Goal: Task Accomplishment & Management: Manage account settings

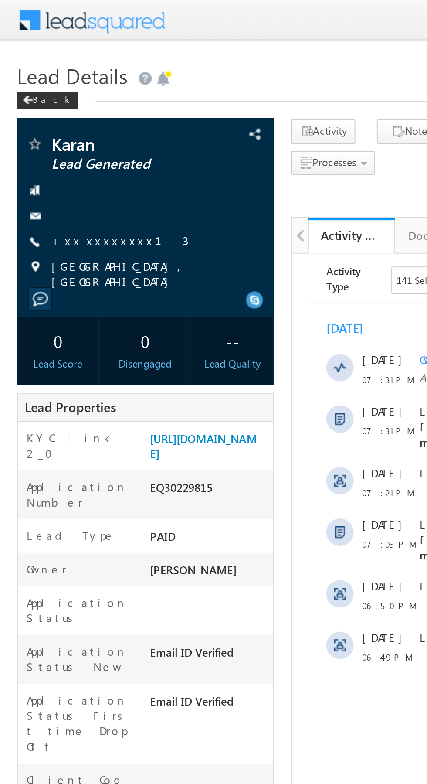
click at [54, 123] on link "+xx-xxxxxxxx13" at bounding box center [61, 122] width 70 height 7
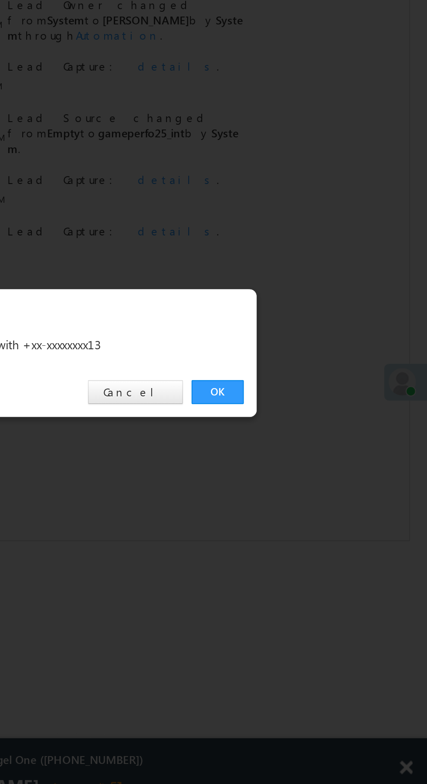
click at [319, 404] on link "OK" at bounding box center [320, 406] width 27 height 12
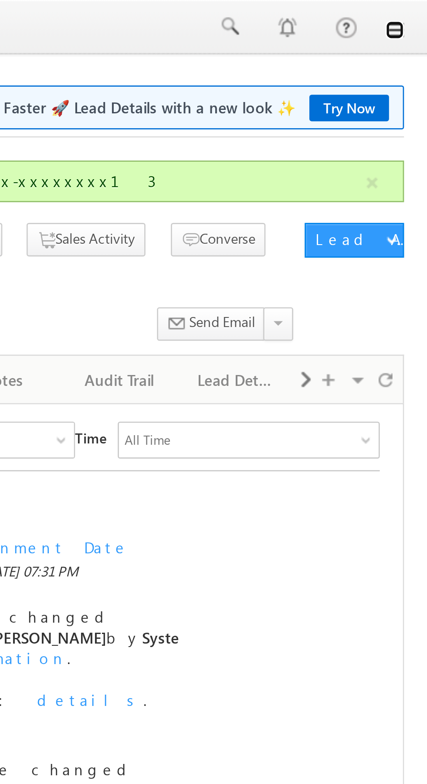
click at [417, 9] on link at bounding box center [415, 11] width 7 height 7
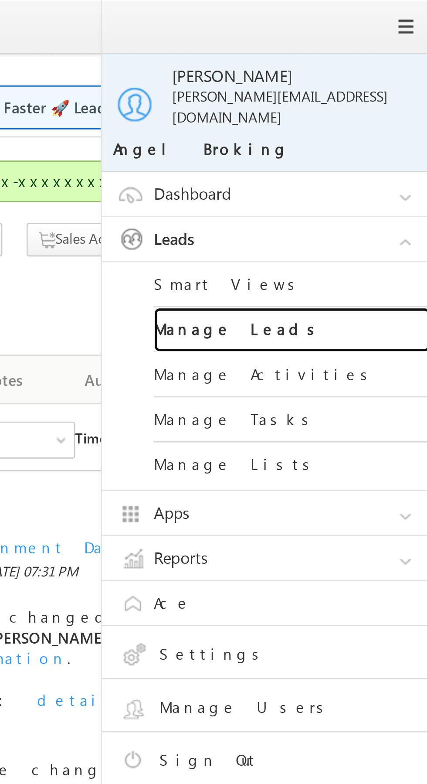
click at [386, 118] on link "Manage Leads" at bounding box center [376, 124] width 105 height 17
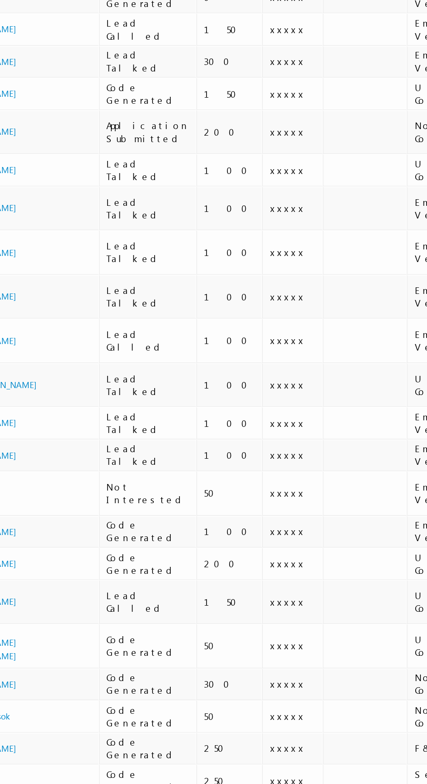
scroll to position [0, 2]
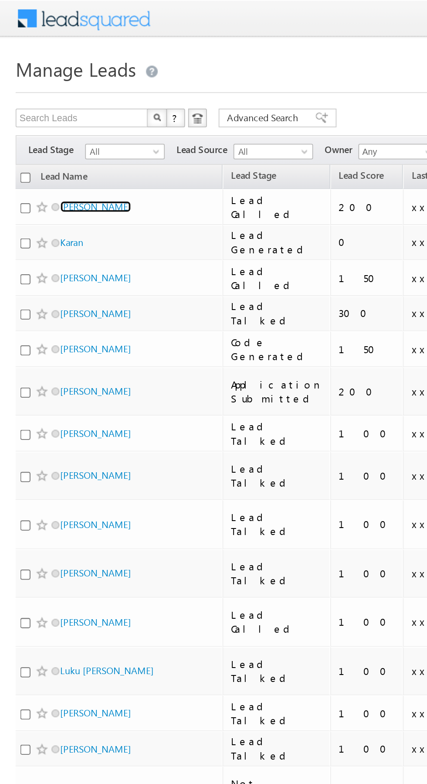
click at [60, 116] on link "[PERSON_NAME]" at bounding box center [54, 115] width 40 height 7
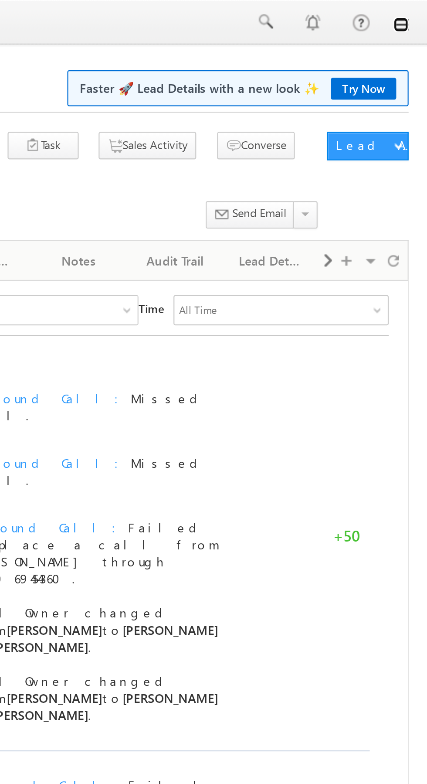
click at [416, 14] on link at bounding box center [415, 11] width 7 height 7
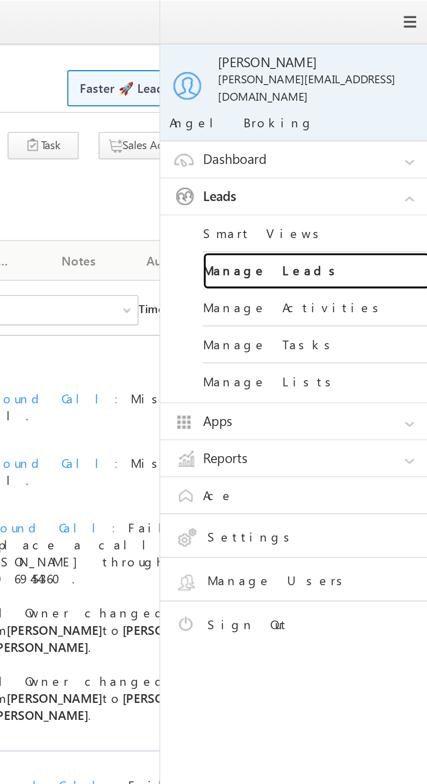
click at [379, 119] on link "Manage Leads" at bounding box center [376, 124] width 105 height 17
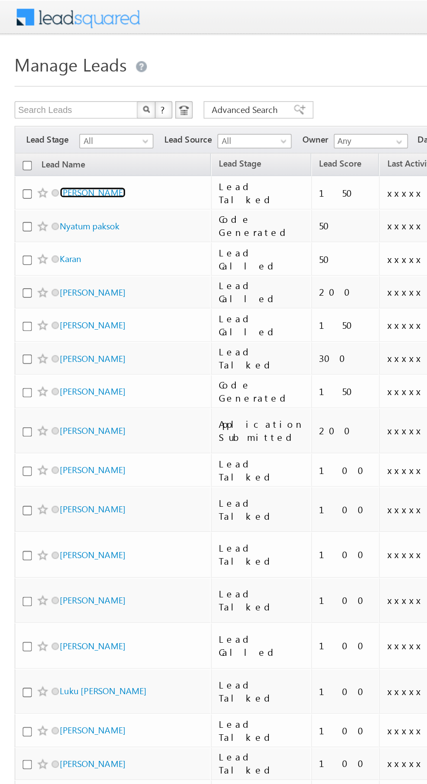
click at [52, 116] on link "[PERSON_NAME]" at bounding box center [56, 115] width 40 height 7
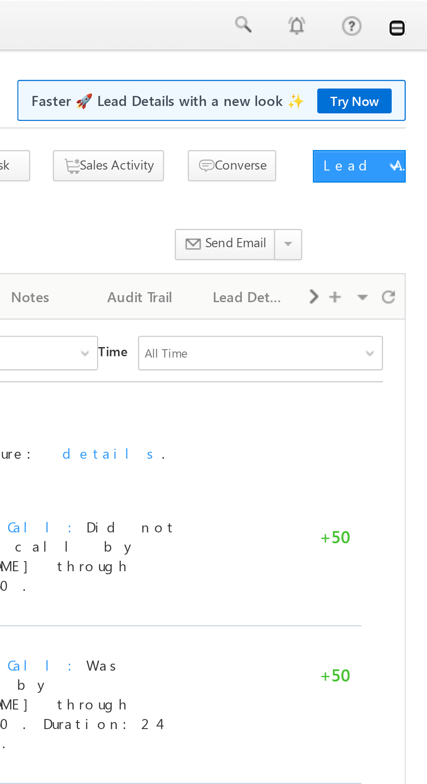
click at [416, 13] on link at bounding box center [415, 11] width 7 height 7
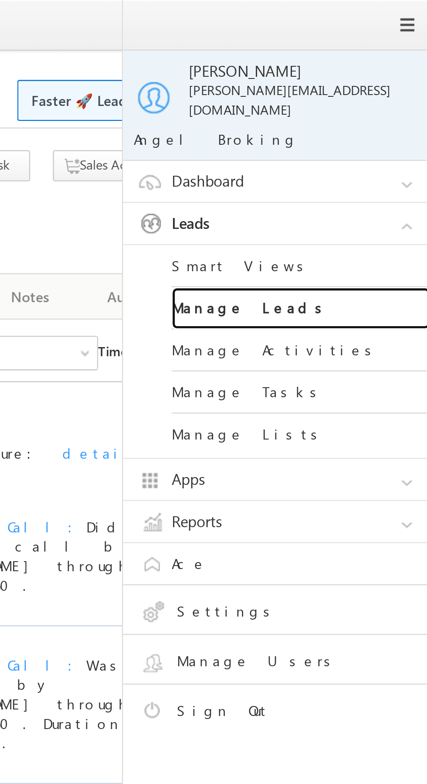
click at [376, 119] on link "Manage Leads" at bounding box center [376, 124] width 105 height 17
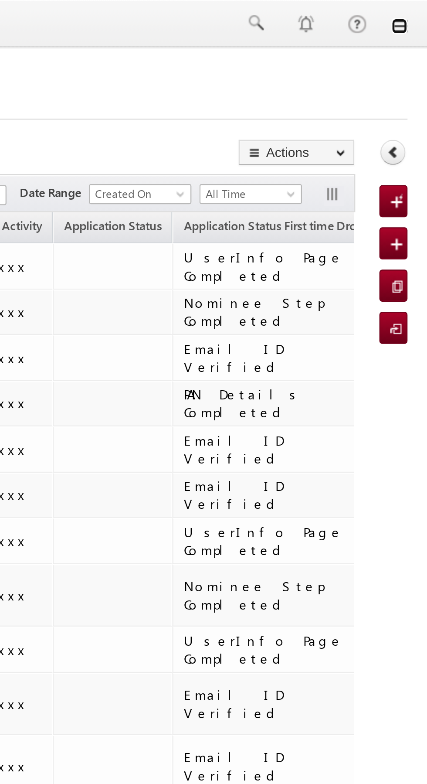
click at [415, 12] on link at bounding box center [415, 11] width 7 height 7
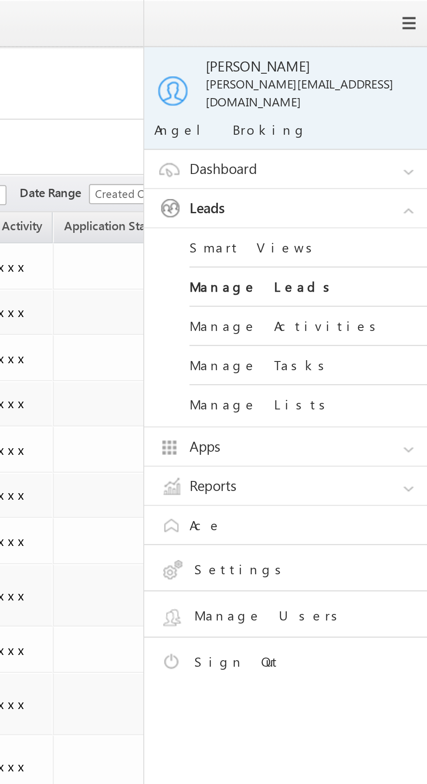
click at [265, 230] on td at bounding box center [291, 235] width 52 height 20
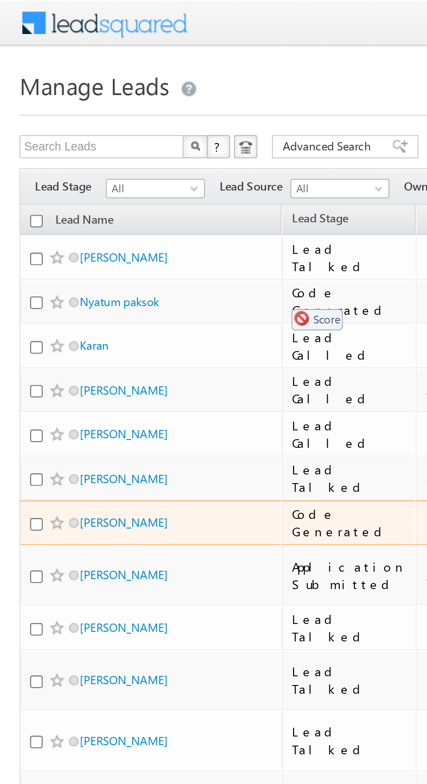
scroll to position [0, 3]
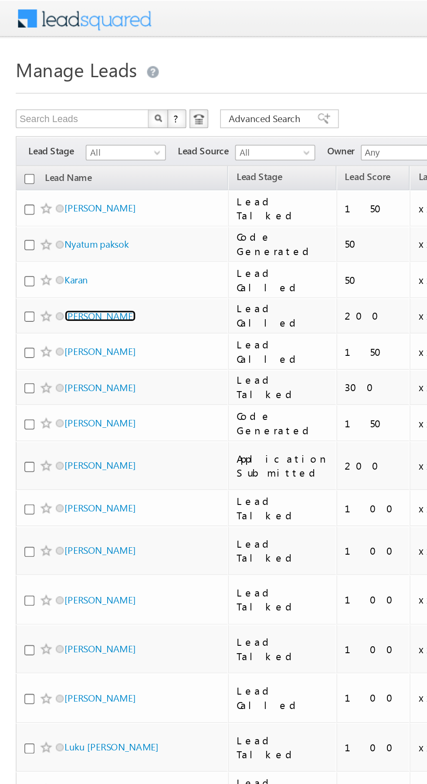
click at [54, 176] on link "[PERSON_NAME]" at bounding box center [56, 175] width 40 height 7
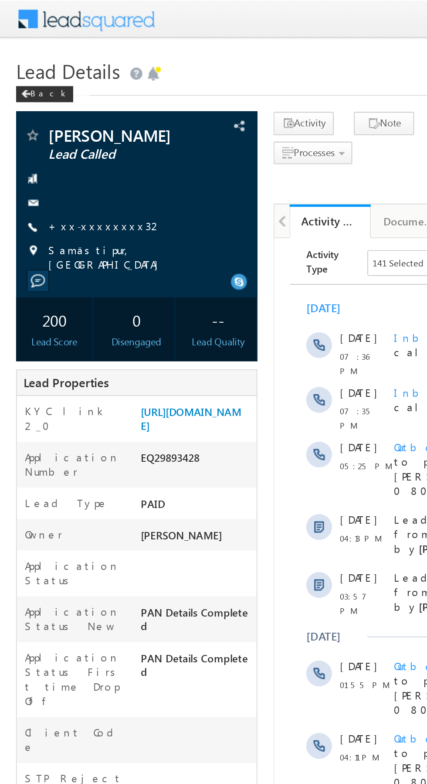
click at [55, 124] on link "+xx-xxxxxxxx32" at bounding box center [57, 122] width 62 height 7
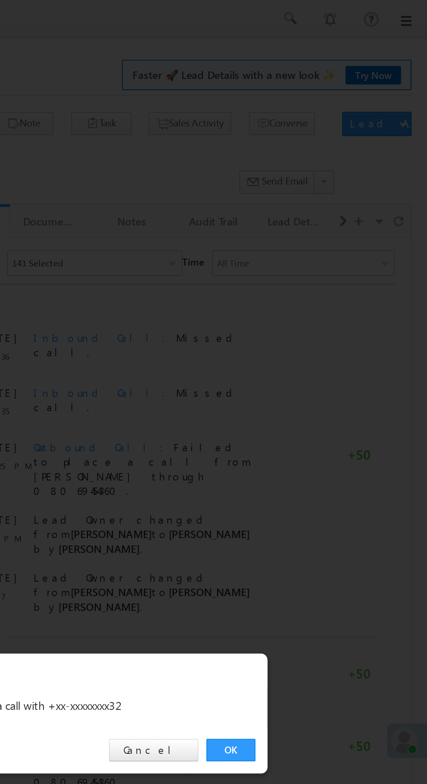
click at [320, 406] on link "OK" at bounding box center [320, 406] width 27 height 12
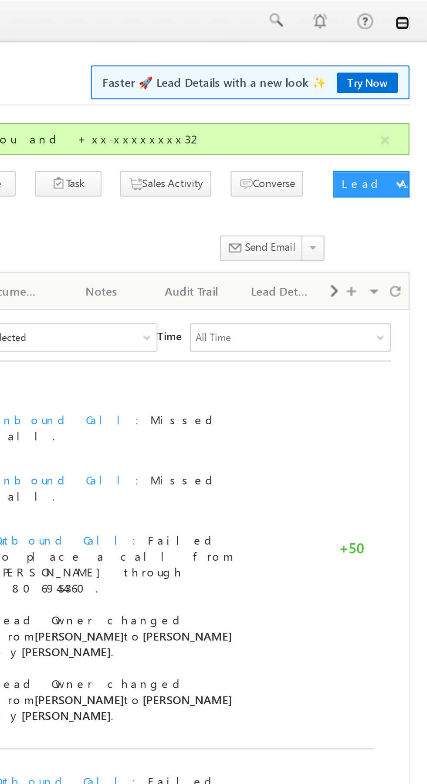
click at [417, 13] on link at bounding box center [415, 11] width 7 height 7
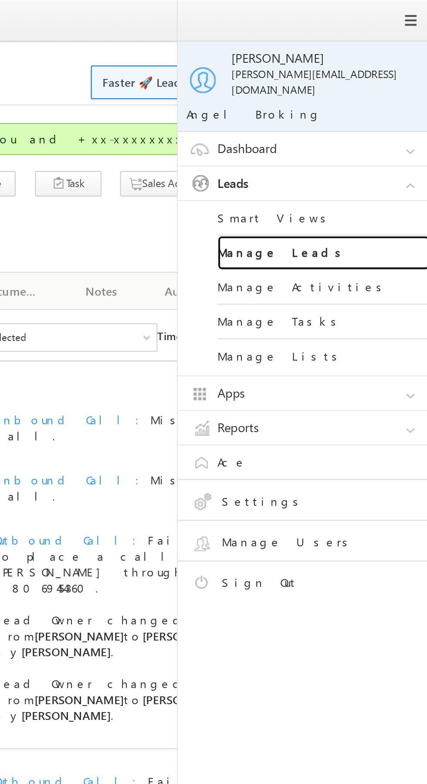
click at [385, 121] on link "Manage Leads" at bounding box center [376, 124] width 105 height 17
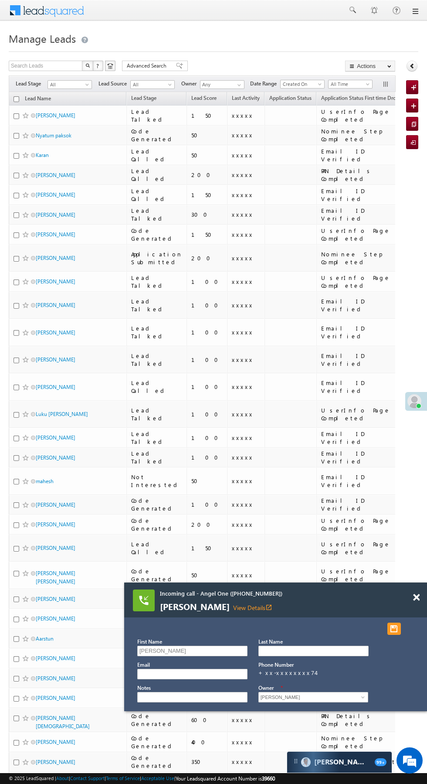
click at [233, 606] on link "View Details open_in_new" at bounding box center [252, 607] width 39 height 8
click at [233, 607] on link "View Details open_in_new" at bounding box center [252, 607] width 39 height 8
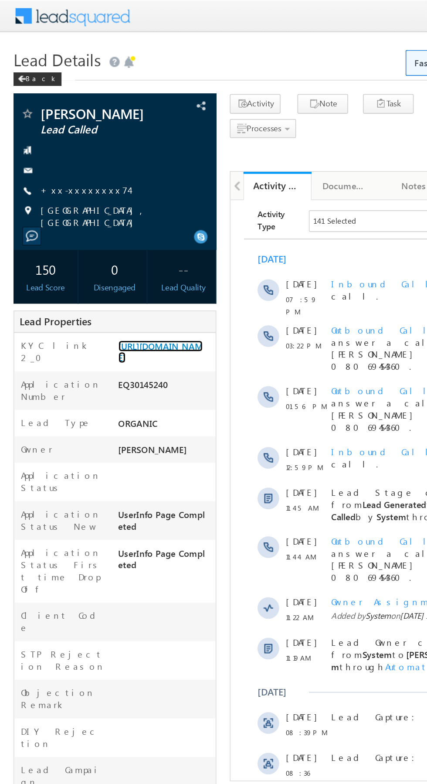
click at [108, 234] on link "https://angelbroking1-pk3em7sa.customui-test.leadsquared.com?leadId=cfb6b437-9b…" at bounding box center [103, 226] width 54 height 15
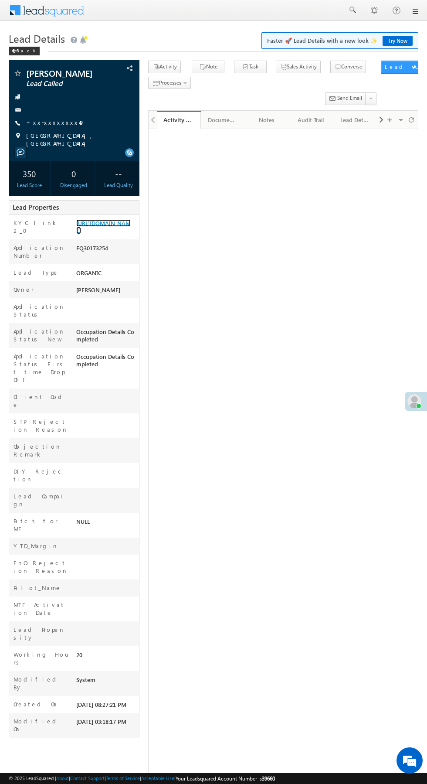
click at [107, 233] on link "[URL][DOMAIN_NAME]" at bounding box center [103, 226] width 54 height 15
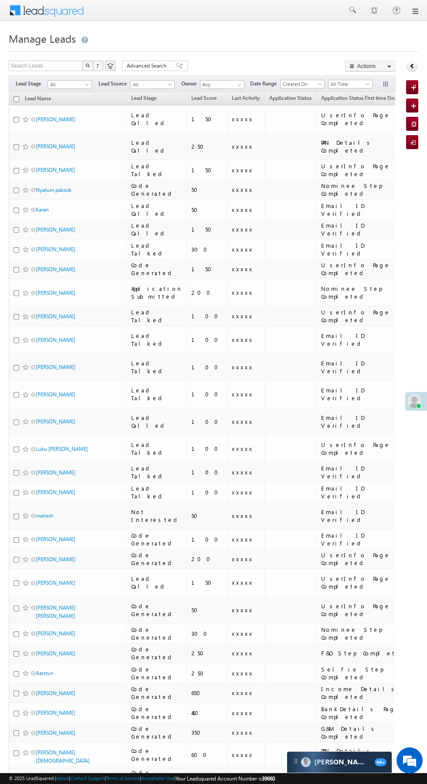
scroll to position [0, 7]
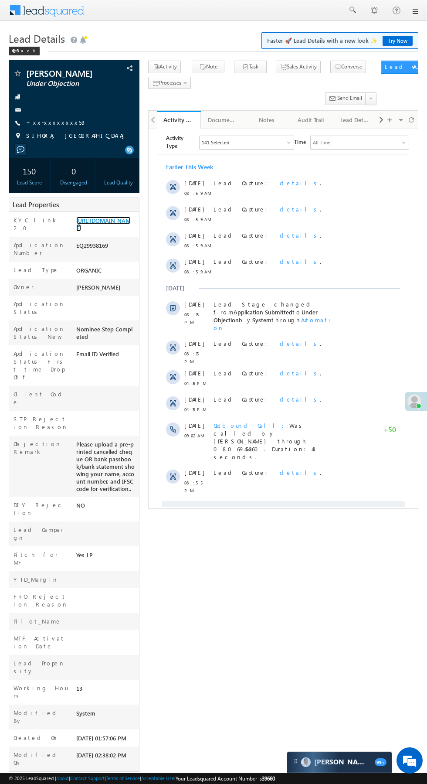
click at [107, 231] on link "https://angelbroking1-pk3em7sa.customui-test.leadsquared.com?leadId=335bd187-5d…" at bounding box center [103, 224] width 54 height 15
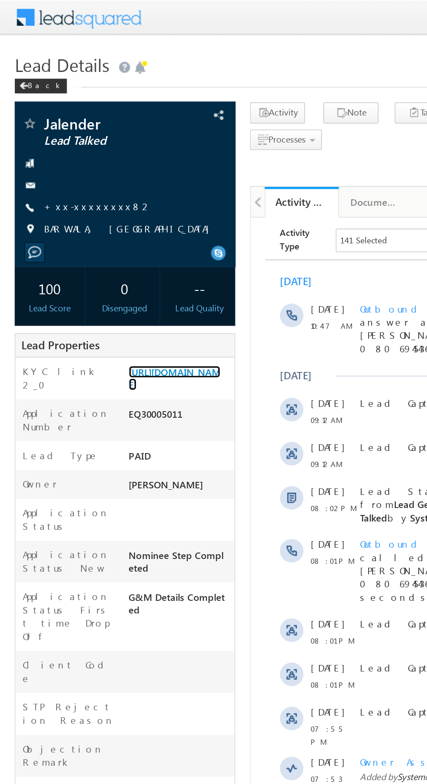
click at [105, 231] on link "https://angelbroking1-pk3em7sa.customui-test.leadsquared.com?leadId=66ac54aa-8d…" at bounding box center [103, 224] width 54 height 15
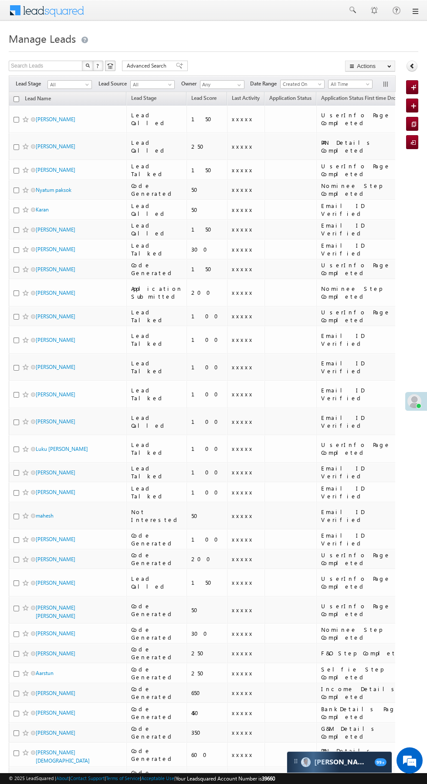
scroll to position [10, 0]
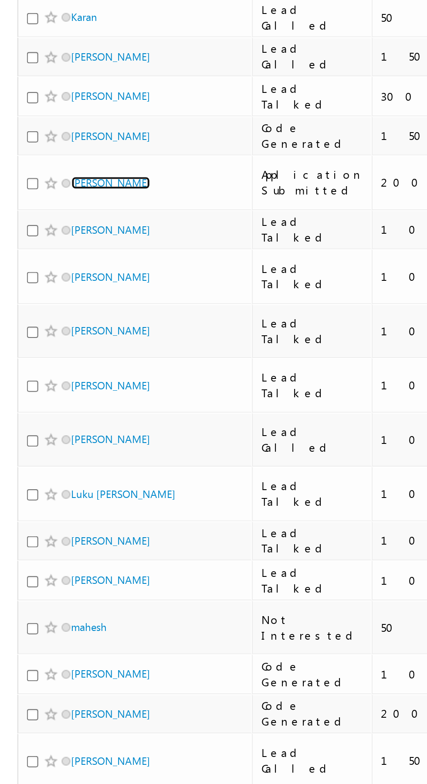
click at [52, 280] on link "[PERSON_NAME]" at bounding box center [56, 283] width 40 height 7
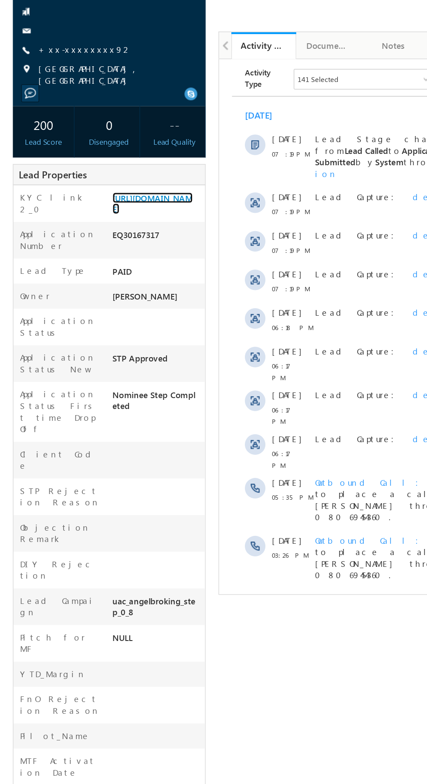
click at [95, 234] on link "[URL][DOMAIN_NAME]" at bounding box center [103, 226] width 54 height 15
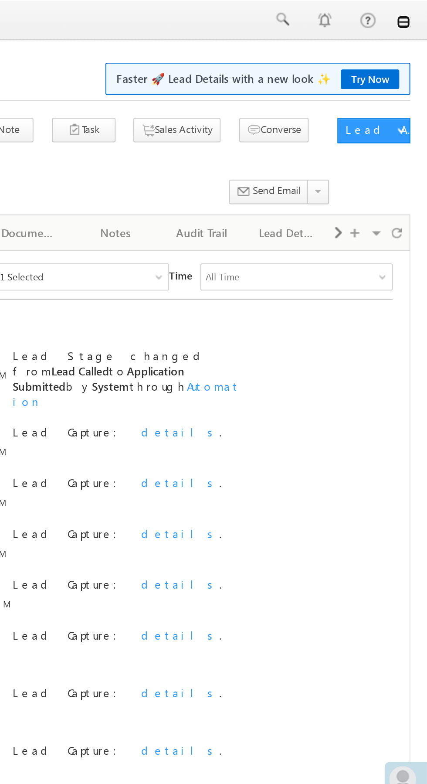
click at [417, 14] on link at bounding box center [415, 11] width 7 height 7
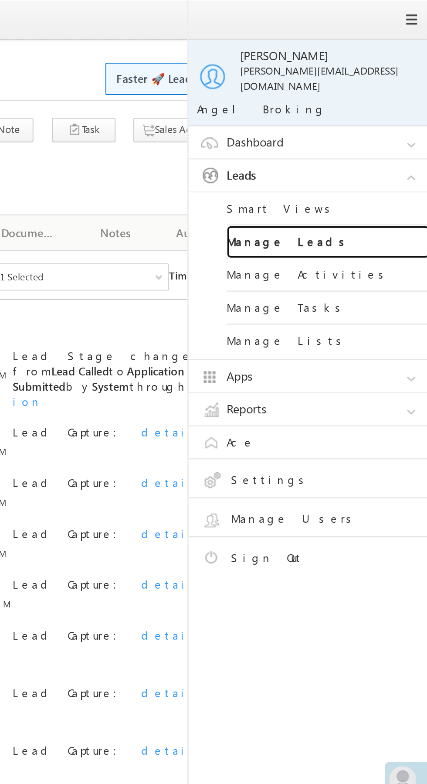
click at [381, 119] on link "Manage Leads" at bounding box center [376, 124] width 105 height 17
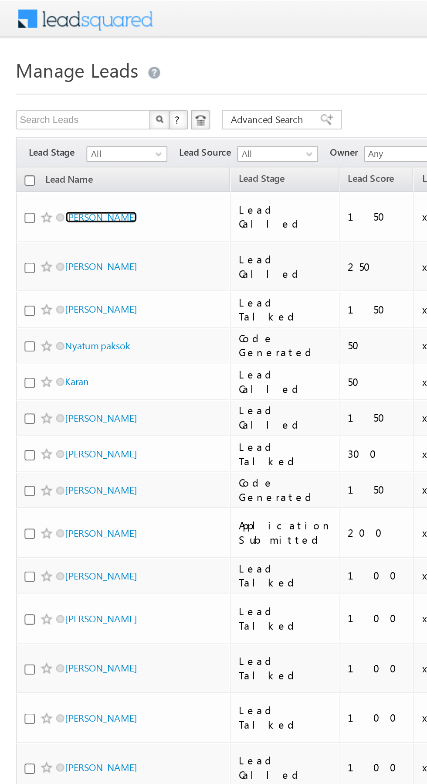
click at [52, 116] on link "Ajaykumar" at bounding box center [56, 119] width 40 height 7
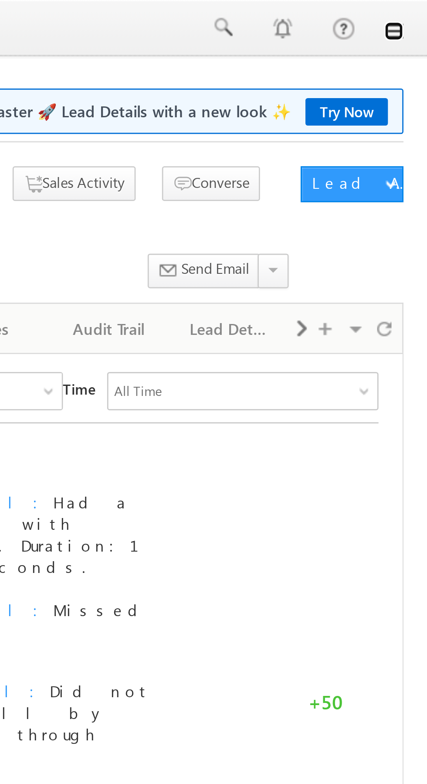
click at [416, 11] on link at bounding box center [415, 11] width 7 height 7
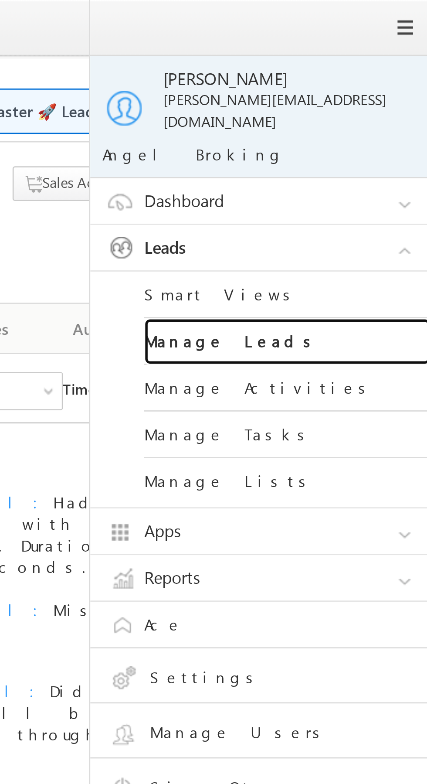
click at [379, 117] on link "Manage Leads" at bounding box center [376, 124] width 105 height 17
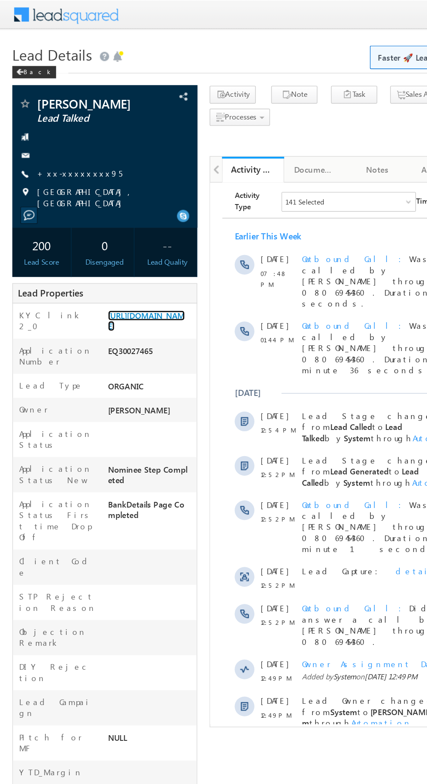
click at [108, 234] on link "https://angelbroking1-pk3em7sa.customui-test.leadsquared.com?leadId=ac4c7440-26…" at bounding box center [103, 226] width 54 height 15
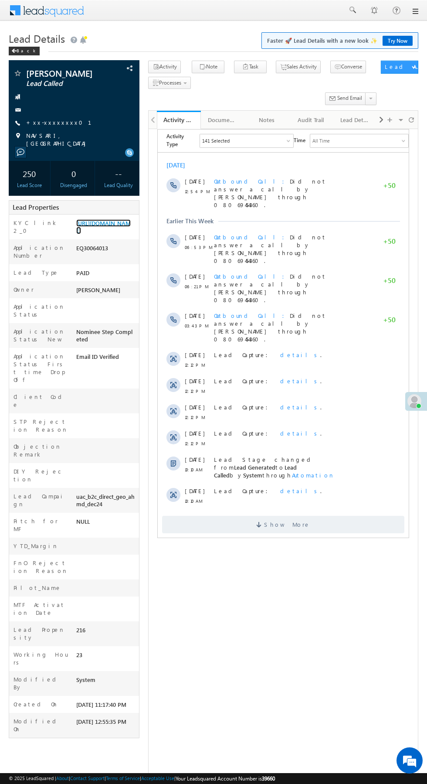
click at [111, 234] on link "[URL][DOMAIN_NAME]" at bounding box center [103, 226] width 54 height 15
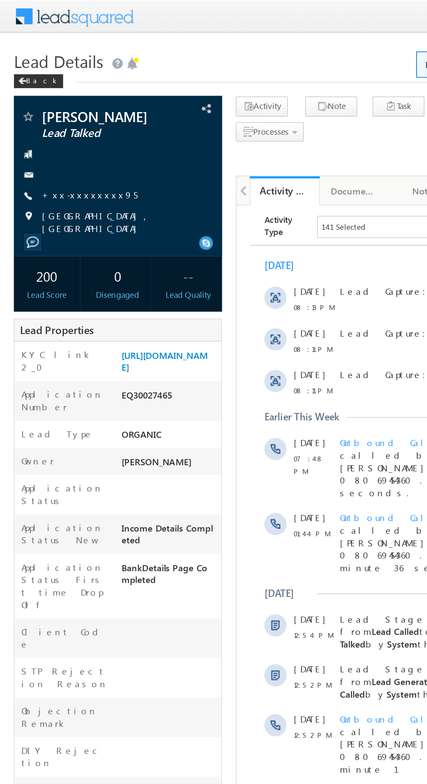
click at [55, 122] on link "+xx-xxxxxxxx95" at bounding box center [56, 122] width 60 height 7
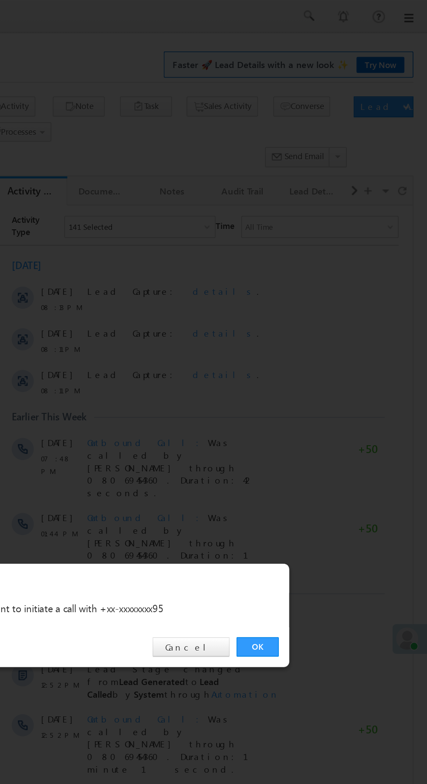
click at [322, 406] on link "OK" at bounding box center [320, 406] width 27 height 12
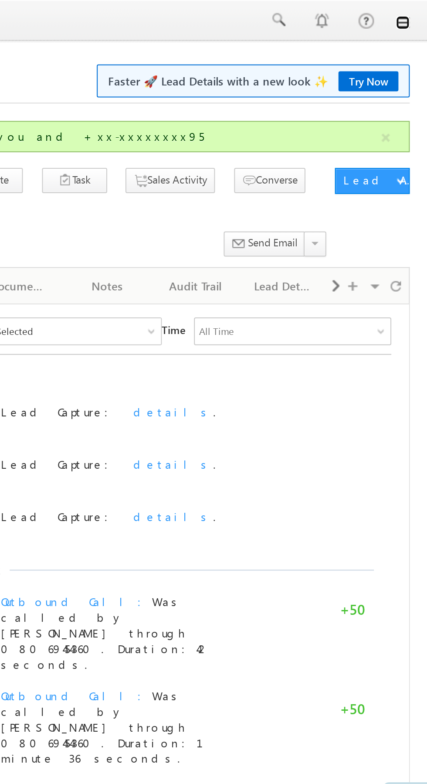
click at [415, 12] on link at bounding box center [415, 11] width 7 height 7
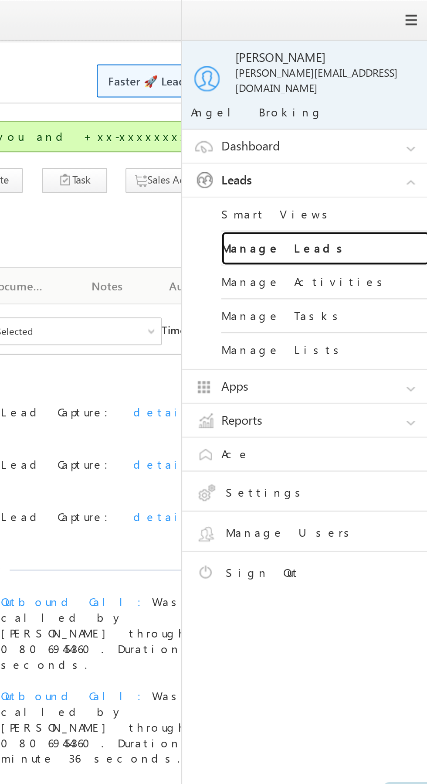
click at [390, 118] on link "Manage Leads" at bounding box center [376, 124] width 105 height 17
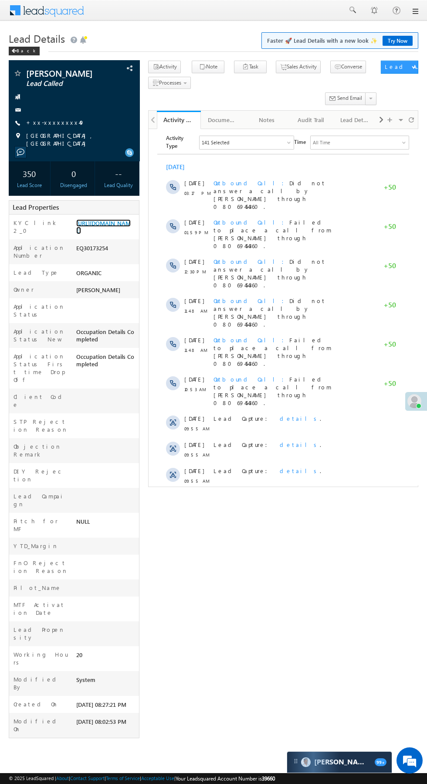
click at [105, 234] on link "https://angelbroking1-pk3em7sa.customui-test.leadsquared.com?leadId=e0685d5a-d8…" at bounding box center [103, 226] width 54 height 15
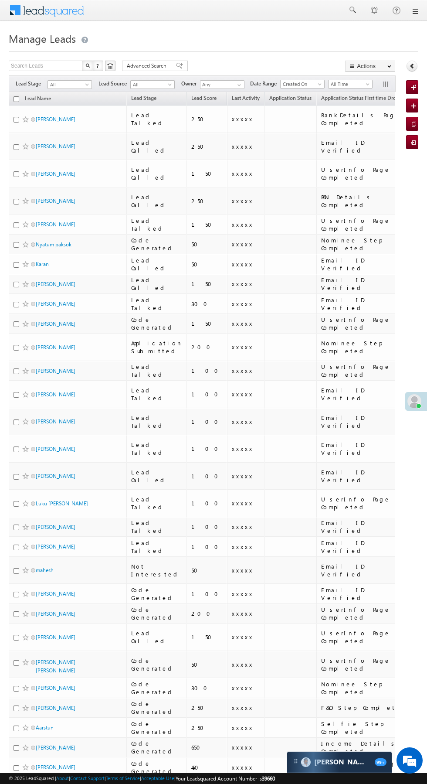
scroll to position [0, 6]
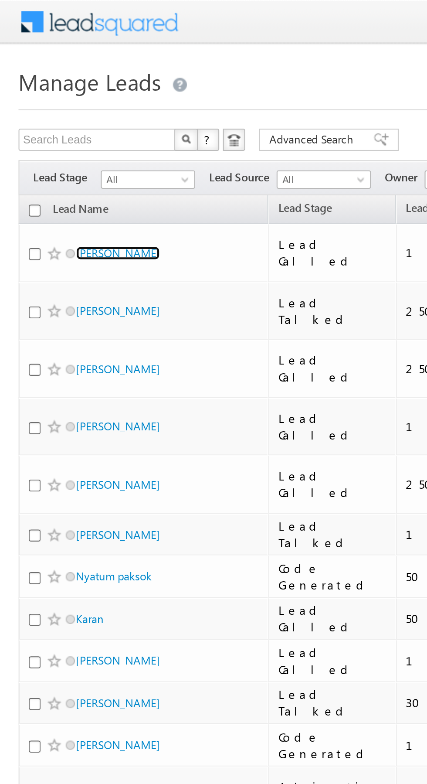
click at [58, 118] on link "[PERSON_NAME]" at bounding box center [56, 119] width 40 height 7
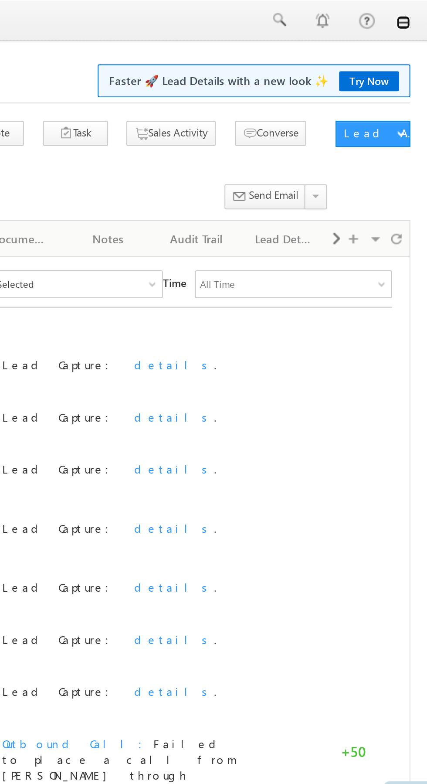
click at [415, 11] on link at bounding box center [415, 11] width 7 height 7
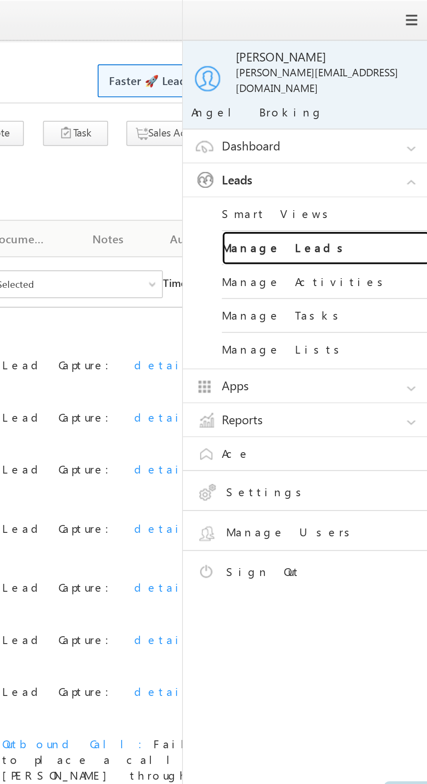
click at [389, 116] on link "Manage Leads" at bounding box center [376, 124] width 105 height 17
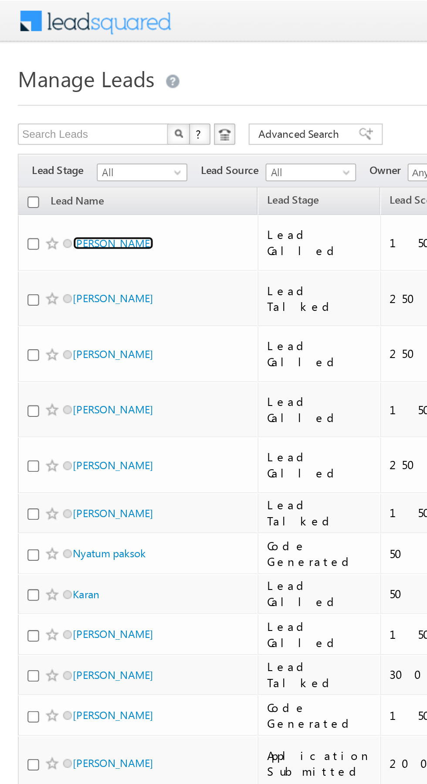
click at [55, 116] on link "[PERSON_NAME]" at bounding box center [56, 119] width 40 height 7
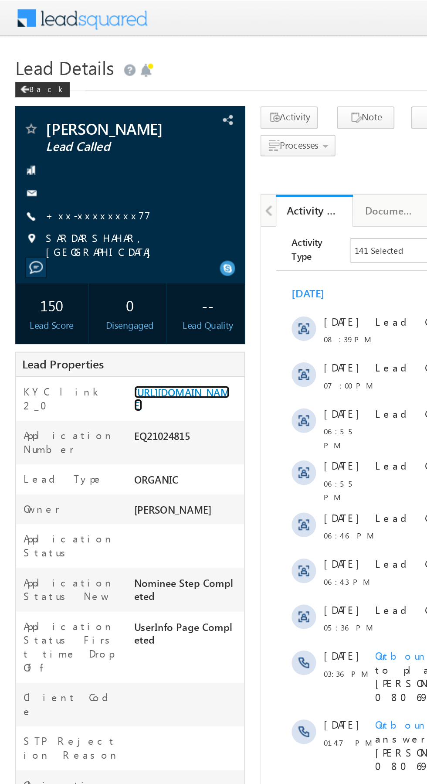
click at [96, 231] on link "https://angelbroking1-pk3em7sa.customui-test.leadsquared.com?leadId=bf652b8f-fe…" at bounding box center [103, 226] width 54 height 15
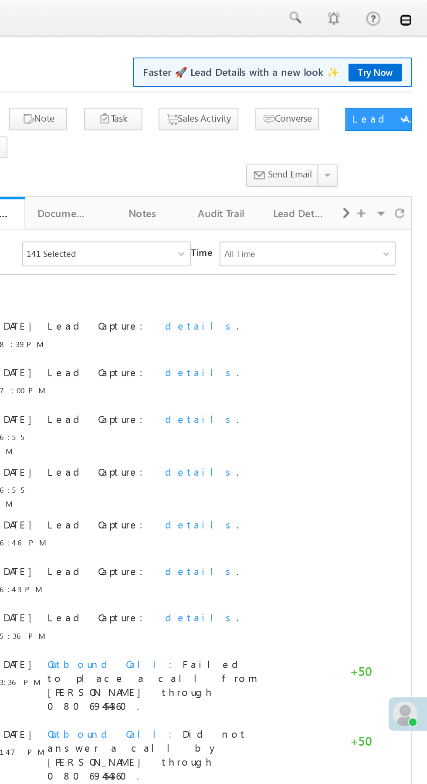
click at [416, 11] on link at bounding box center [415, 11] width 7 height 7
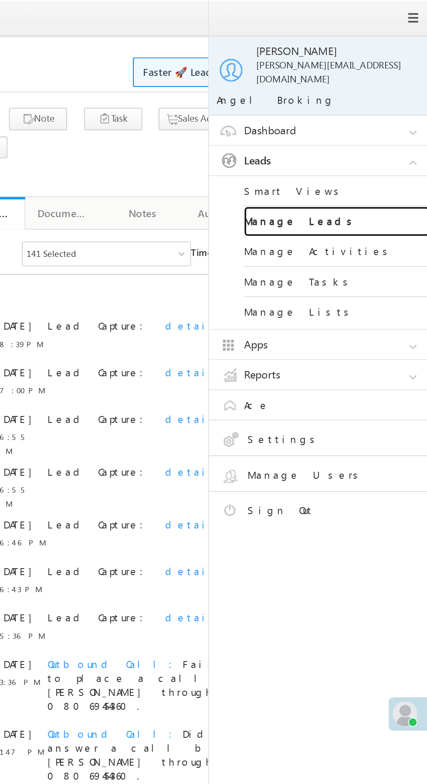
click at [385, 118] on link "Manage Leads" at bounding box center [376, 124] width 105 height 17
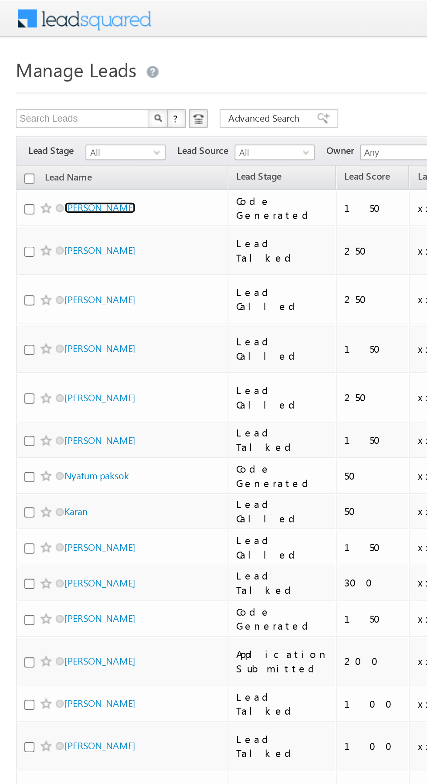
click at [57, 113] on link "[PERSON_NAME]" at bounding box center [56, 115] width 40 height 7
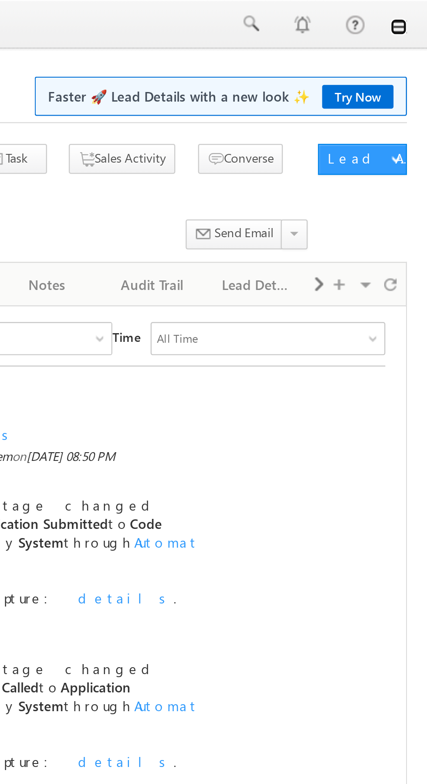
click at [417, 13] on link at bounding box center [415, 11] width 7 height 7
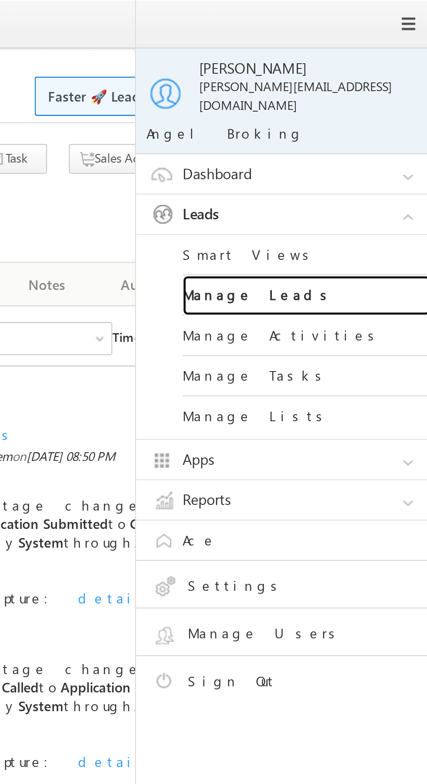
click at [382, 116] on link "Manage Leads" at bounding box center [376, 124] width 105 height 17
